Goal: Task Accomplishment & Management: Manage account settings

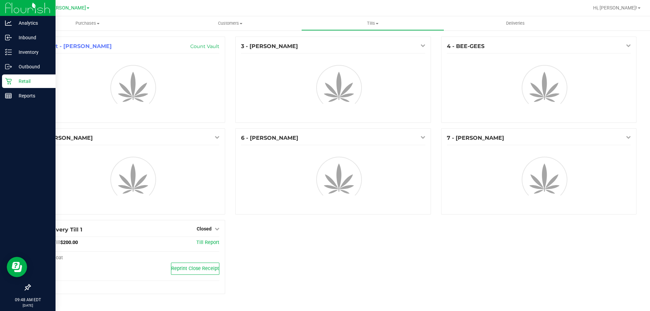
click at [12, 80] on p "Retail" at bounding box center [32, 81] width 41 height 8
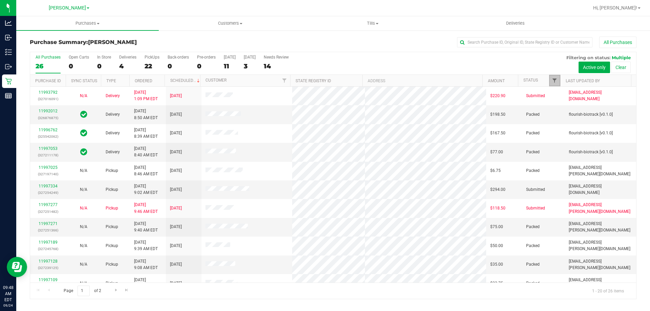
click at [553, 79] on span "Filter" at bounding box center [554, 80] width 5 height 5
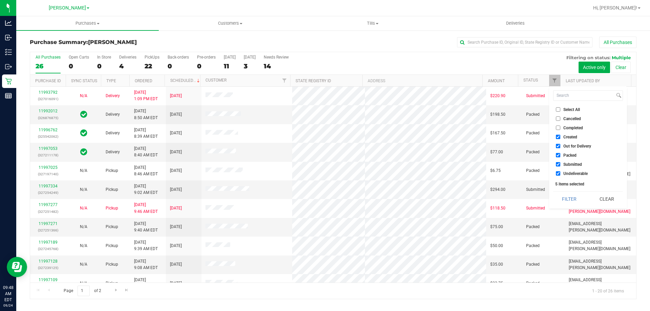
click at [568, 111] on span "Select All" at bounding box center [571, 110] width 17 height 4
click at [560, 111] on input "Select All" at bounding box center [558, 109] width 4 height 4
checkbox input "true"
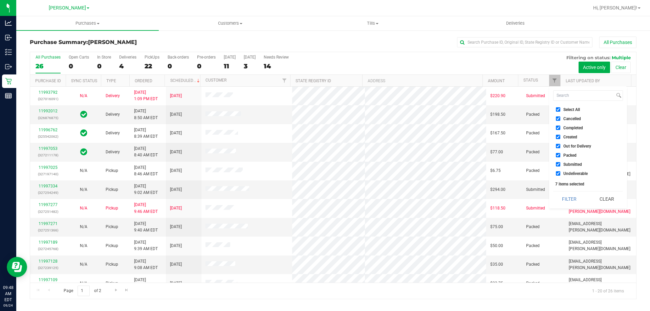
click at [568, 111] on span "Select All" at bounding box center [571, 110] width 17 height 4
click at [560, 111] on input "Select All" at bounding box center [558, 109] width 4 height 4
checkbox input "false"
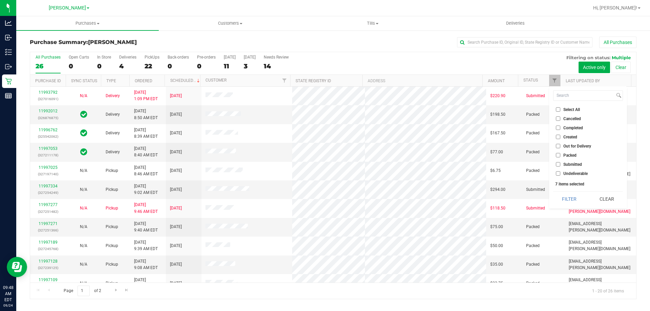
checkbox input "false"
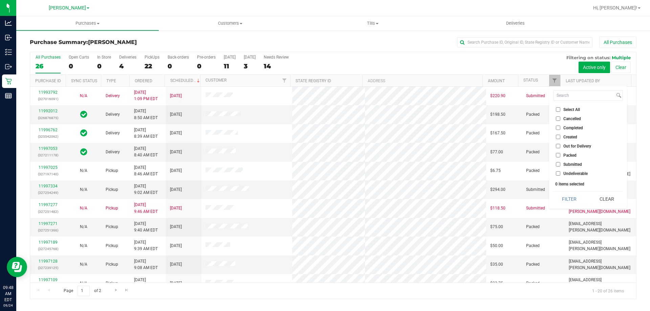
click at [565, 166] on span "Submitted" at bounding box center [572, 164] width 19 height 4
click at [560, 166] on input "Submitted" at bounding box center [558, 164] width 4 height 4
checkbox input "true"
click at [563, 195] on button "Filter" at bounding box center [569, 199] width 32 height 15
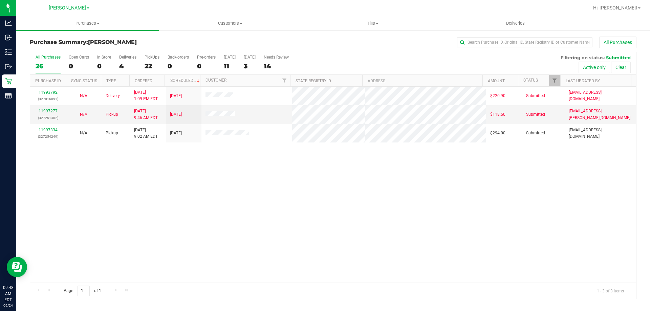
click at [207, 184] on div "11993792 (327016091) N/A Delivery [DATE] 1:09 PM EDT 9/26/2025 $220.90 Submitte…" at bounding box center [333, 185] width 606 height 196
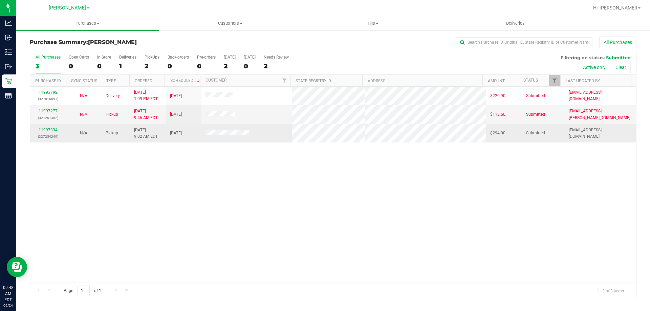
click at [49, 128] on link "11997334" at bounding box center [48, 130] width 19 height 5
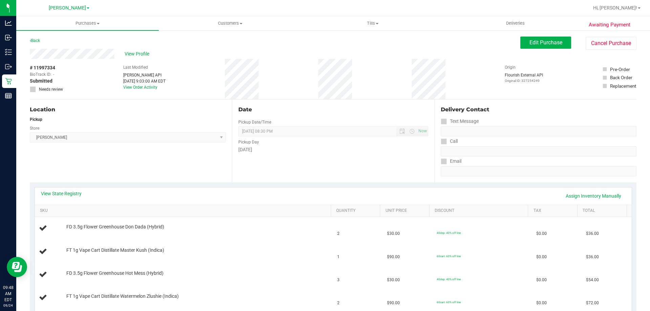
click at [146, 167] on div "Location Pickup Store [PERSON_NAME] Select Store [PERSON_NAME][GEOGRAPHIC_DATA]…" at bounding box center [131, 141] width 202 height 83
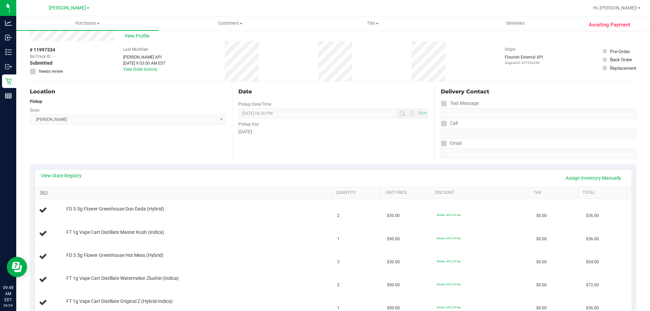
scroll to position [34, 0]
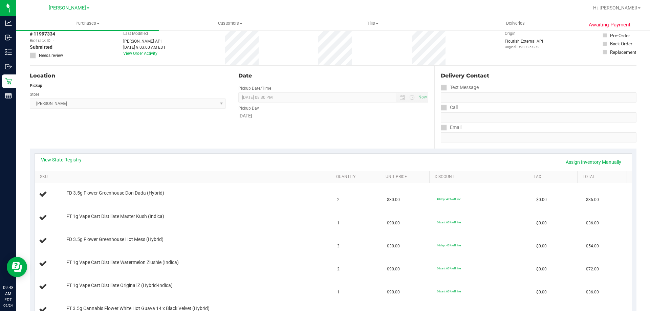
click at [72, 160] on link "View State Registry" at bounding box center [61, 159] width 41 height 7
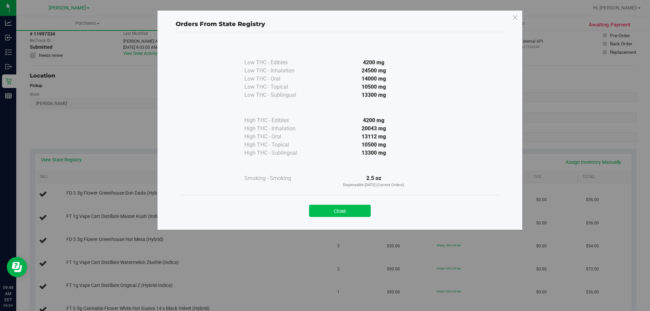
click at [356, 213] on button "Close" at bounding box center [340, 211] width 62 height 12
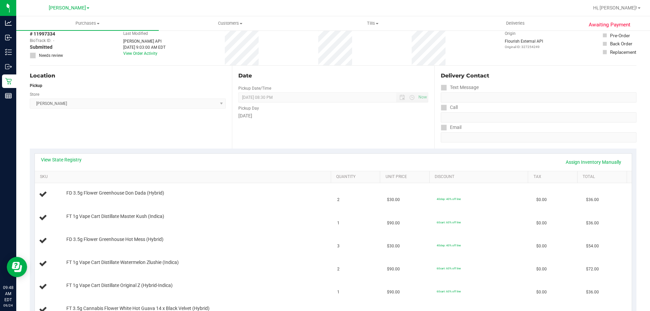
click at [151, 147] on div "Location Pickup Store [PERSON_NAME] Select Store [PERSON_NAME][GEOGRAPHIC_DATA]…" at bounding box center [131, 107] width 202 height 83
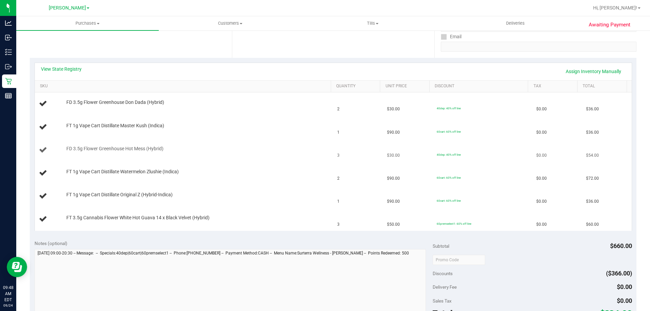
scroll to position [135, 0]
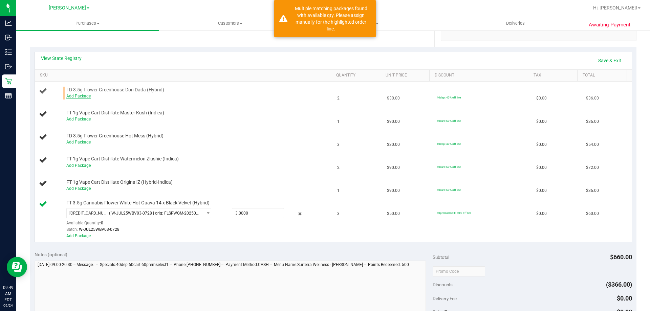
click at [82, 96] on link "Add Package" at bounding box center [78, 96] width 24 height 5
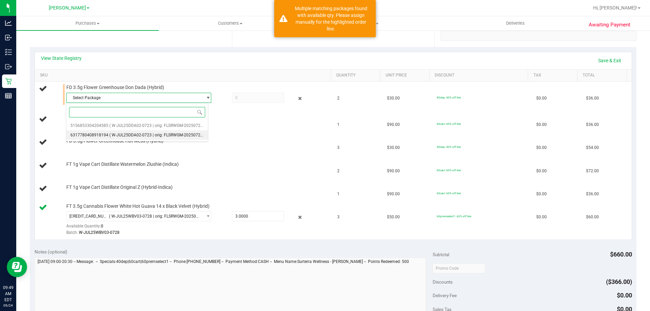
click at [120, 133] on span "( W-JUL25DDA02-0723 | orig: FLSRWGM-20250729-1254 )" at bounding box center [162, 135] width 106 height 5
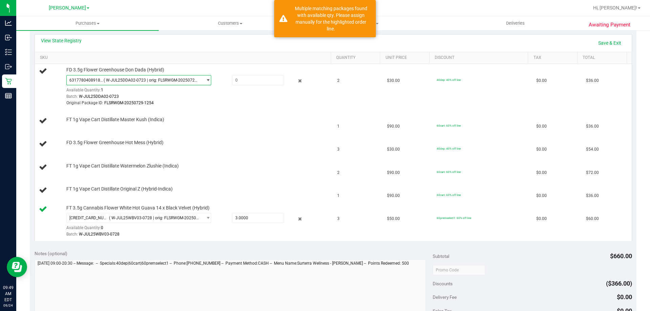
scroll to position [163, 0]
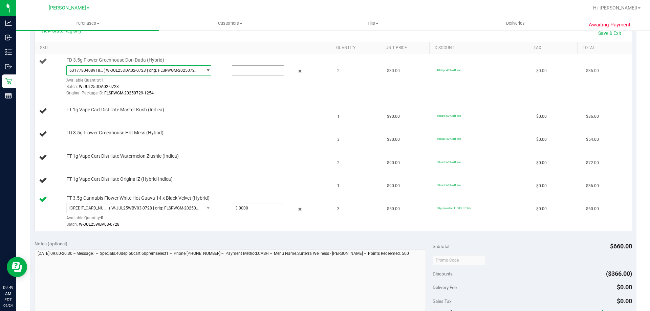
click at [250, 68] on input "text" at bounding box center [257, 70] width 51 height 9
type input "1"
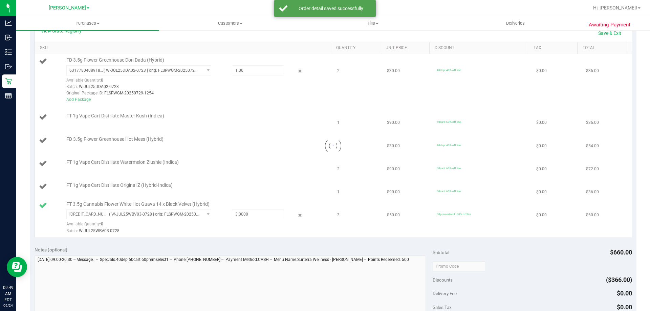
click at [269, 131] on div at bounding box center [333, 145] width 597 height 183
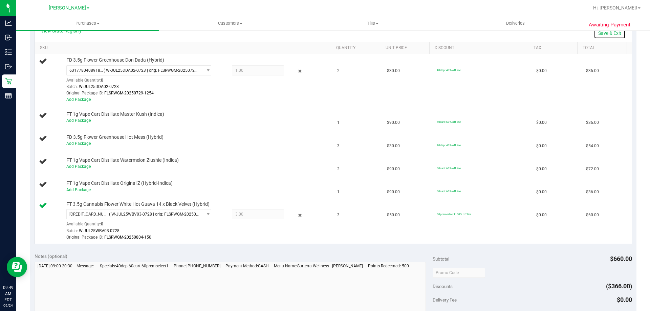
click at [606, 32] on link "Save & Exit" at bounding box center [610, 33] width 32 height 12
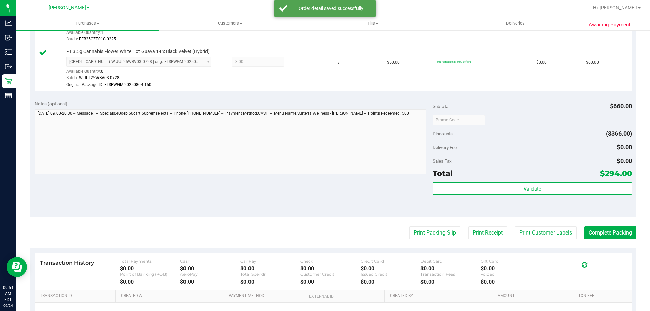
scroll to position [421, 0]
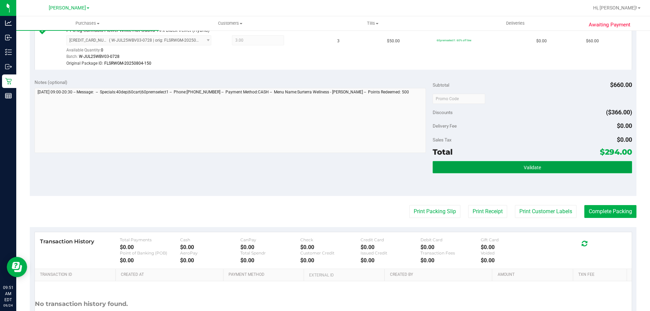
click at [469, 163] on button "Validate" at bounding box center [532, 167] width 199 height 12
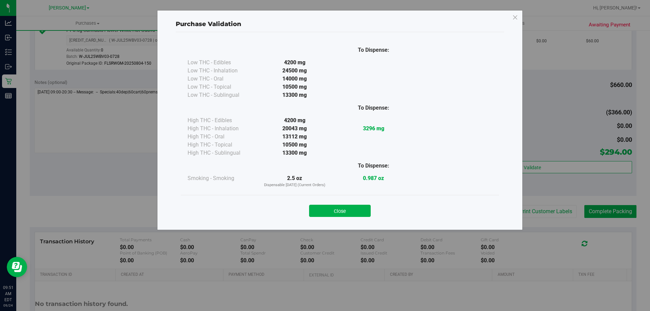
drag, startPoint x: 352, startPoint y: 206, endPoint x: 296, endPoint y: 180, distance: 61.3
click at [352, 205] on button "Close" at bounding box center [340, 211] width 62 height 12
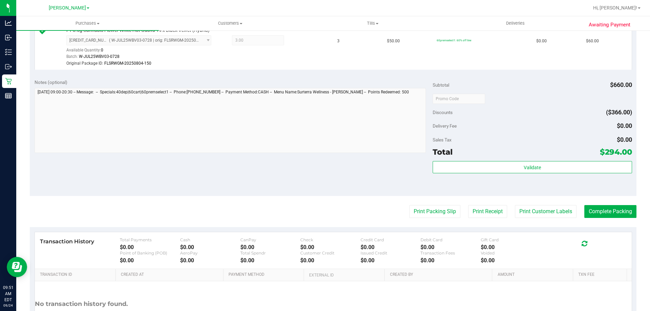
click at [290, 175] on div "Notes (optional) Subtotal $660.00 Discounts ($366.00) Delivery Fee $0.00 Sales …" at bounding box center [333, 135] width 606 height 122
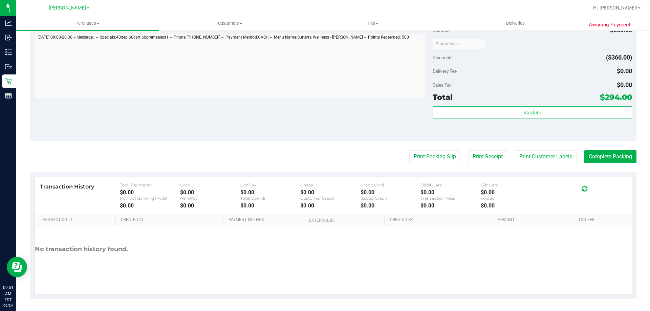
scroll to position [478, 0]
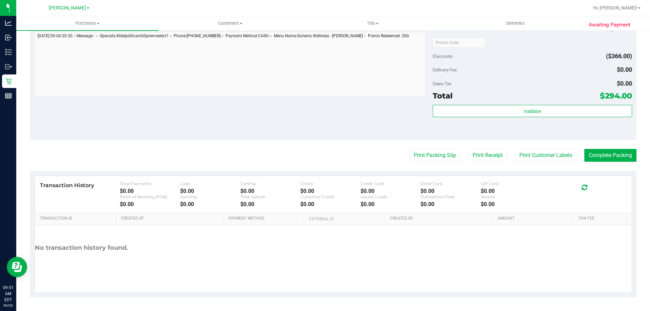
drag, startPoint x: 349, startPoint y: 141, endPoint x: 355, endPoint y: 139, distance: 6.6
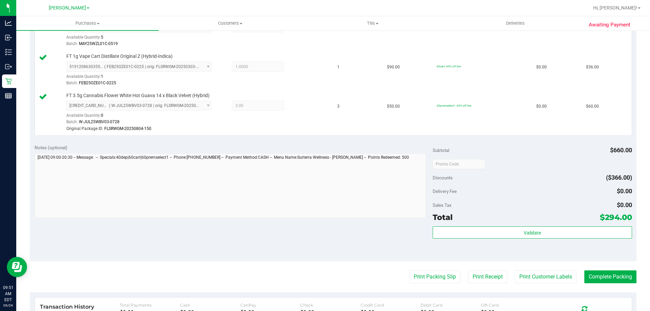
scroll to position [0, 0]
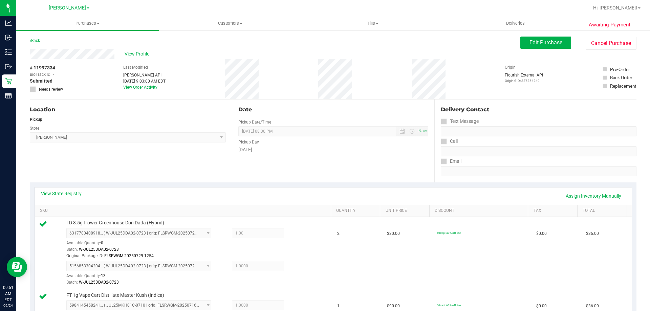
click at [316, 171] on div "Date Pickup Date/Time [DATE] Now [DATE] 08:30 PM Now Pickup Day [DATE]" at bounding box center [333, 141] width 202 height 83
click at [541, 46] on button "Edit Purchase" at bounding box center [545, 43] width 51 height 12
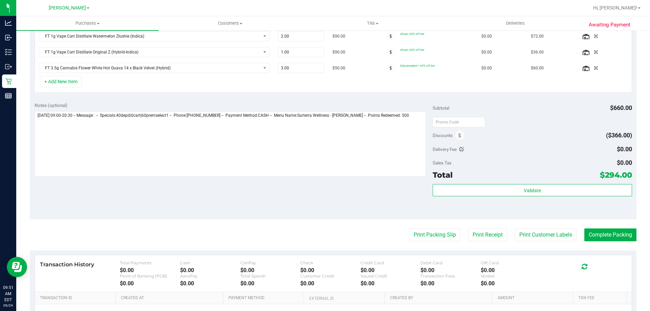
scroll to position [237, 0]
click at [458, 136] on icon at bounding box center [459, 135] width 3 height 5
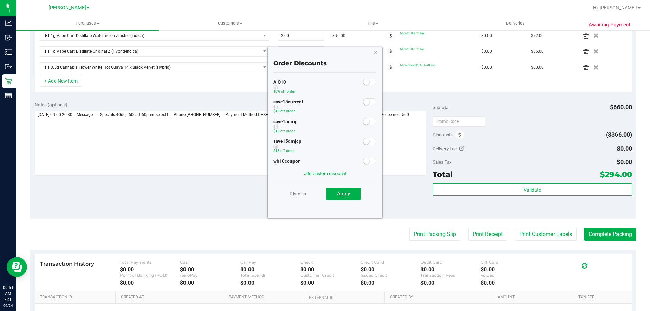
scroll to position [0, 0]
click at [363, 103] on small at bounding box center [366, 103] width 6 height 6
click at [341, 193] on span "Apply" at bounding box center [343, 194] width 13 height 6
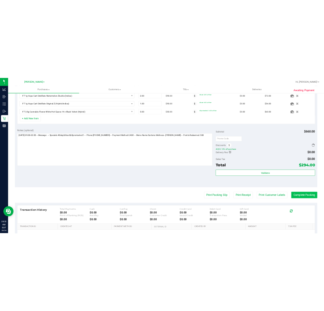
scroll to position [226, 0]
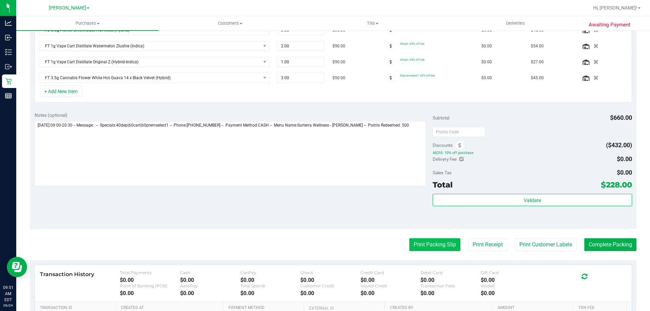
click at [424, 247] on button "Print Packing Slip" at bounding box center [434, 244] width 51 height 13
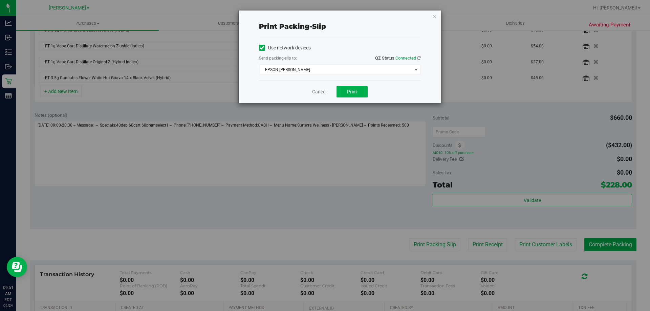
click at [322, 90] on link "Cancel" at bounding box center [319, 91] width 14 height 7
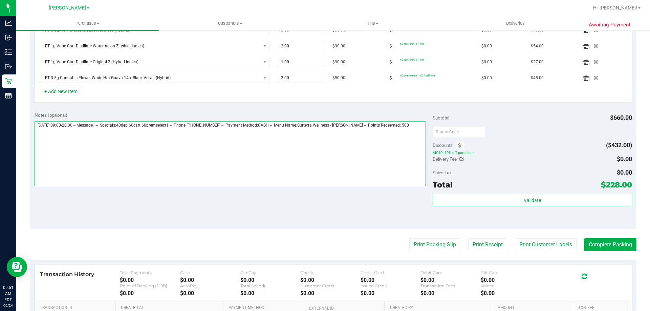
click at [344, 156] on textarea at bounding box center [231, 153] width 392 height 65
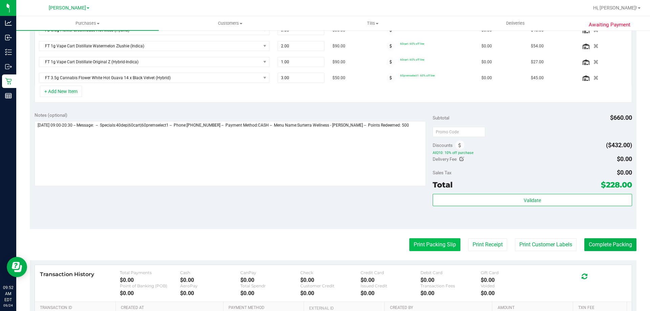
click at [435, 246] on button "Print Packing Slip" at bounding box center [434, 244] width 51 height 13
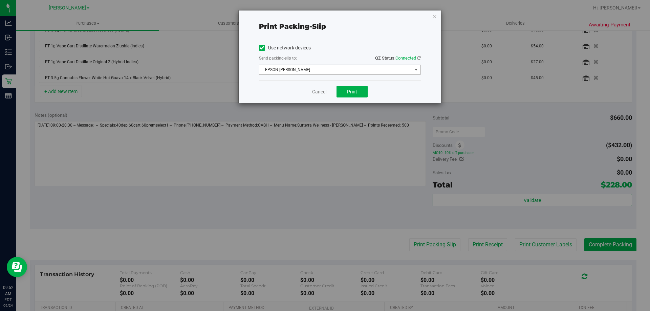
click at [333, 69] on span "EPSON-[PERSON_NAME]" at bounding box center [335, 69] width 153 height 9
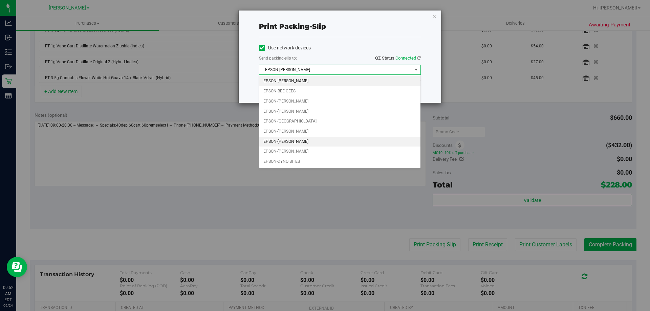
click at [289, 142] on li "EPSON-[PERSON_NAME]" at bounding box center [339, 142] width 161 height 10
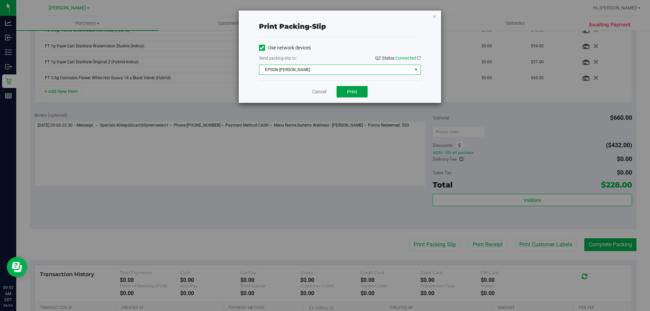
click at [348, 86] on button "Print" at bounding box center [351, 92] width 31 height 12
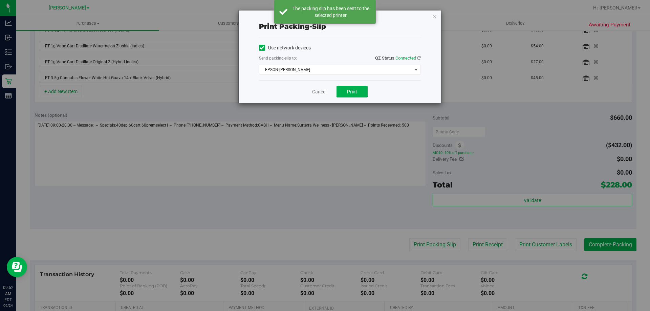
click at [320, 91] on link "Cancel" at bounding box center [319, 91] width 14 height 7
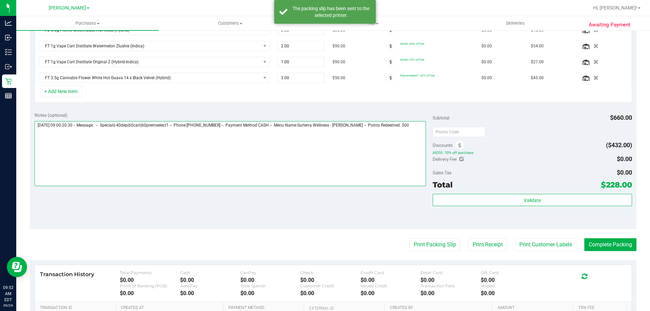
click at [303, 183] on textarea at bounding box center [231, 153] width 392 height 65
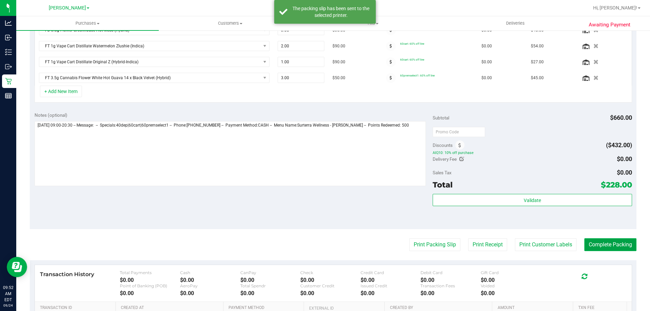
click at [595, 240] on button "Complete Packing" at bounding box center [610, 244] width 52 height 13
